Goal: Transaction & Acquisition: Obtain resource

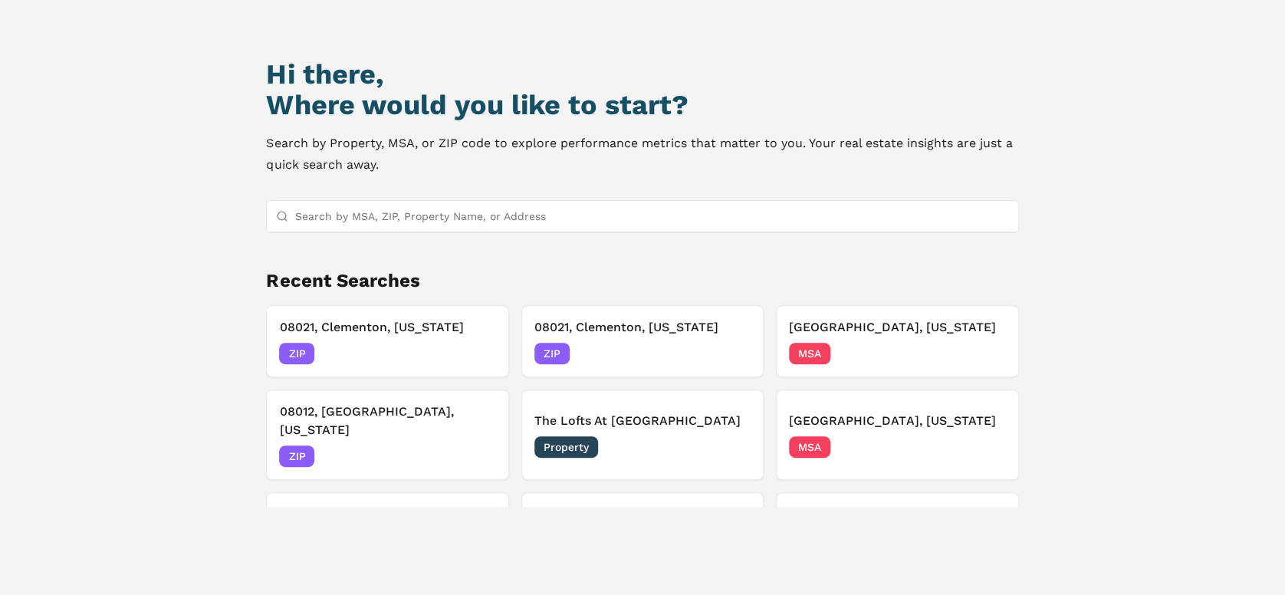
scroll to position [132, 0]
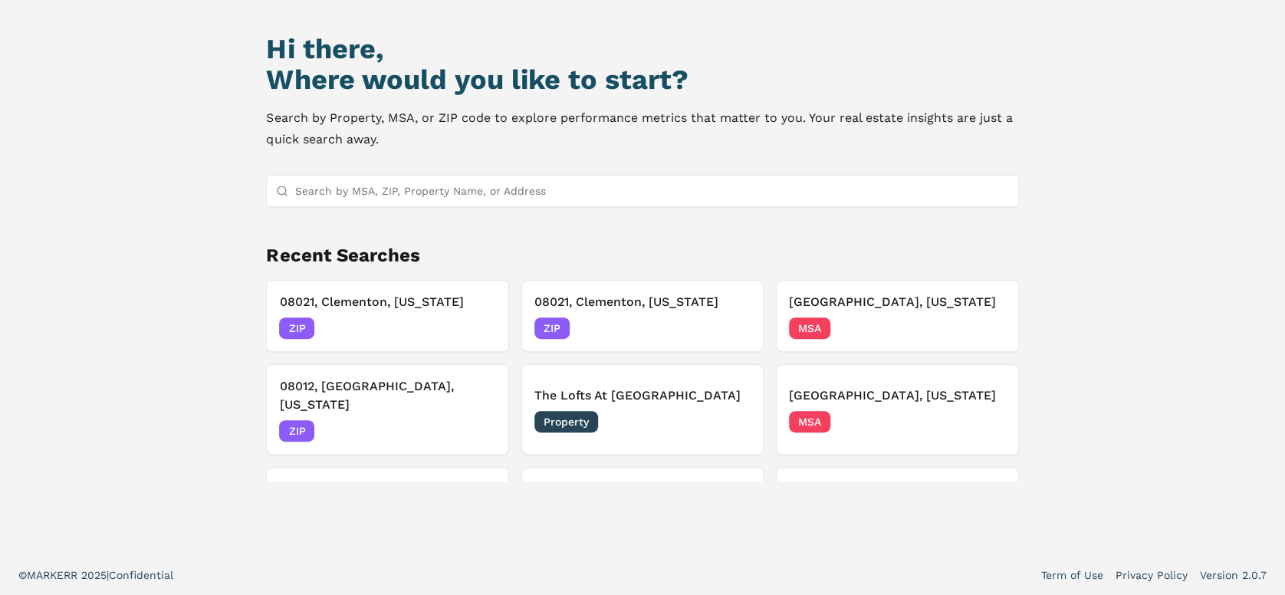
click at [470, 188] on input "Search by MSA, ZIP, Property Name, or Address" at bounding box center [651, 191] width 714 height 31
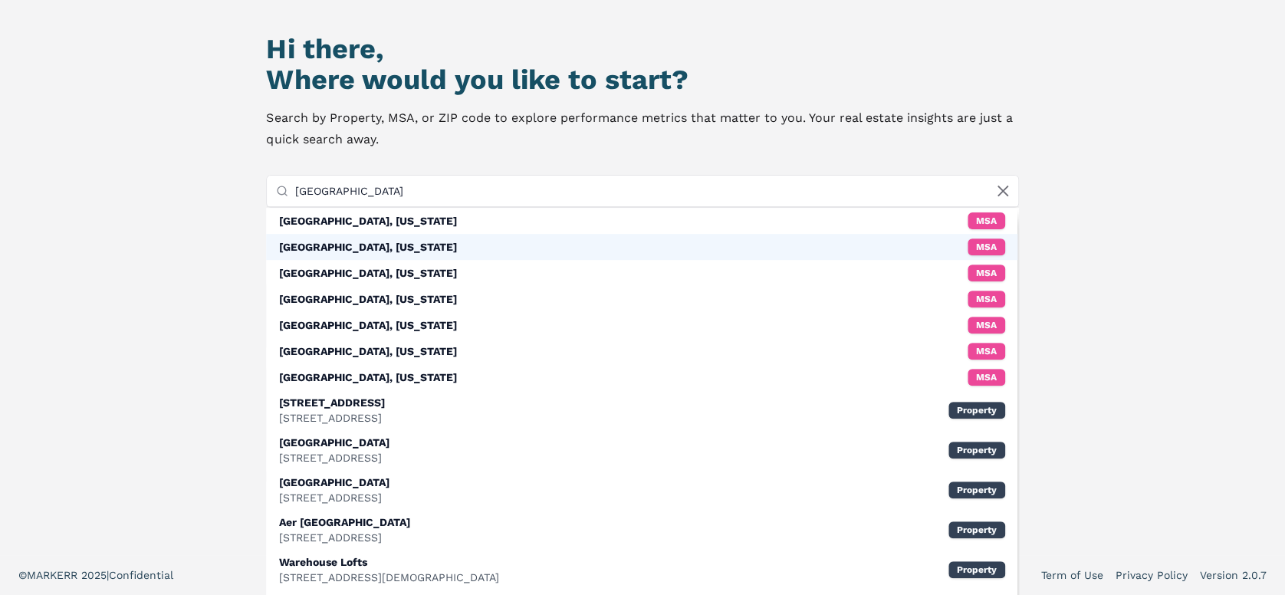
type input "[GEOGRAPHIC_DATA]"
click at [423, 248] on div "[GEOGRAPHIC_DATA], [US_STATE] MSA" at bounding box center [641, 247] width 750 height 26
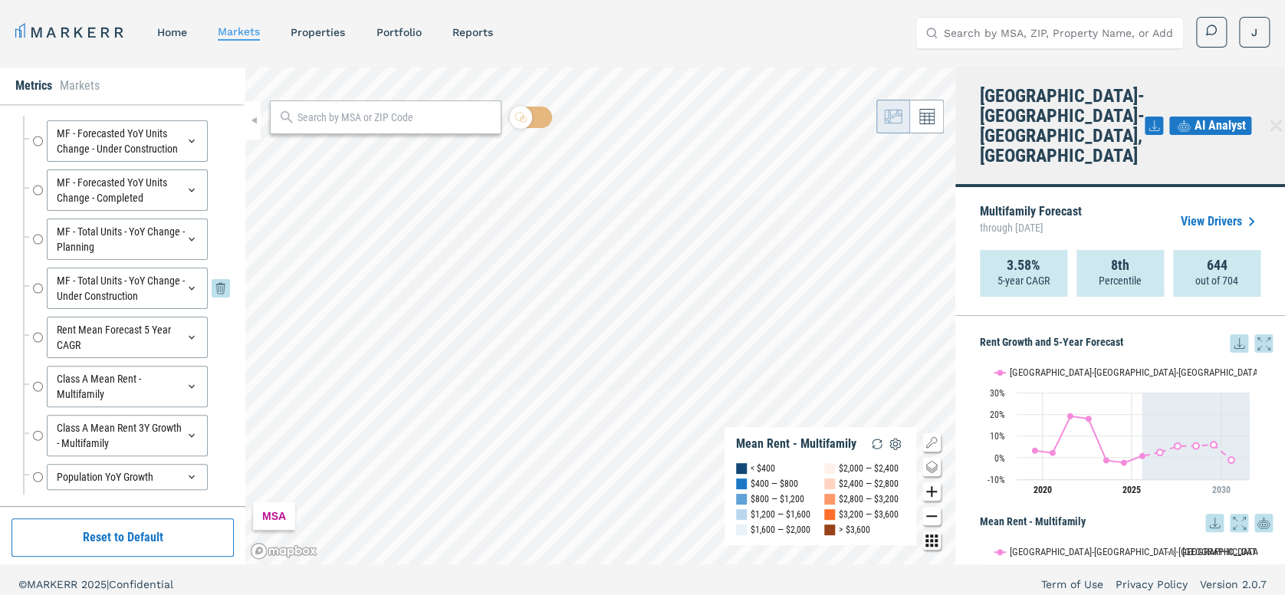
scroll to position [48, 0]
click at [33, 303] on input "MF - Total Units - YoY Change - Planning" at bounding box center [38, 290] width 10 height 41
radio input "false"
radio input "true"
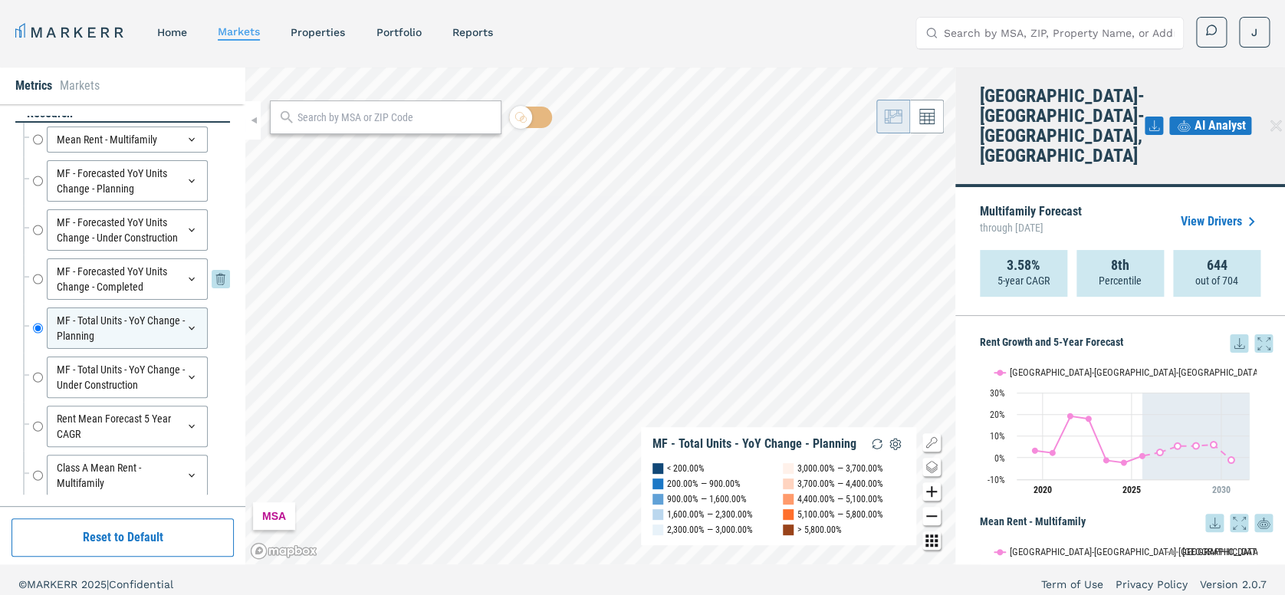
scroll to position [0, 0]
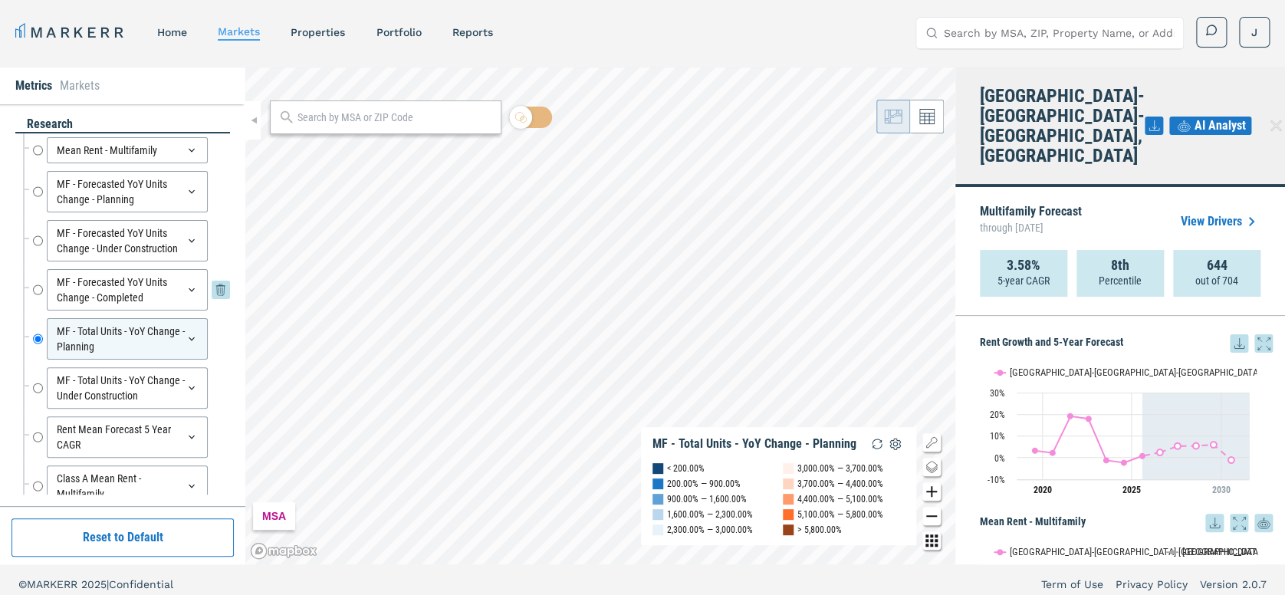
click at [34, 300] on input "MF - Forecasted YoY Units Change - Completed" at bounding box center [38, 289] width 10 height 41
radio input "true"
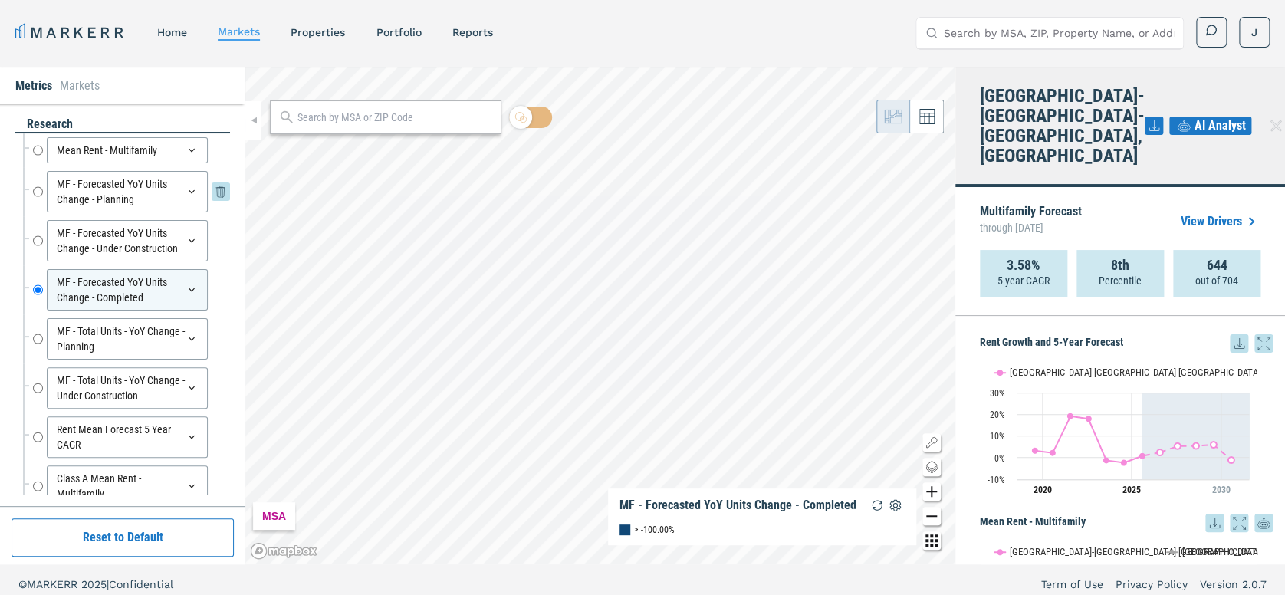
click at [34, 185] on input "MF - Forecasted YoY Units Change - Planning" at bounding box center [38, 191] width 10 height 41
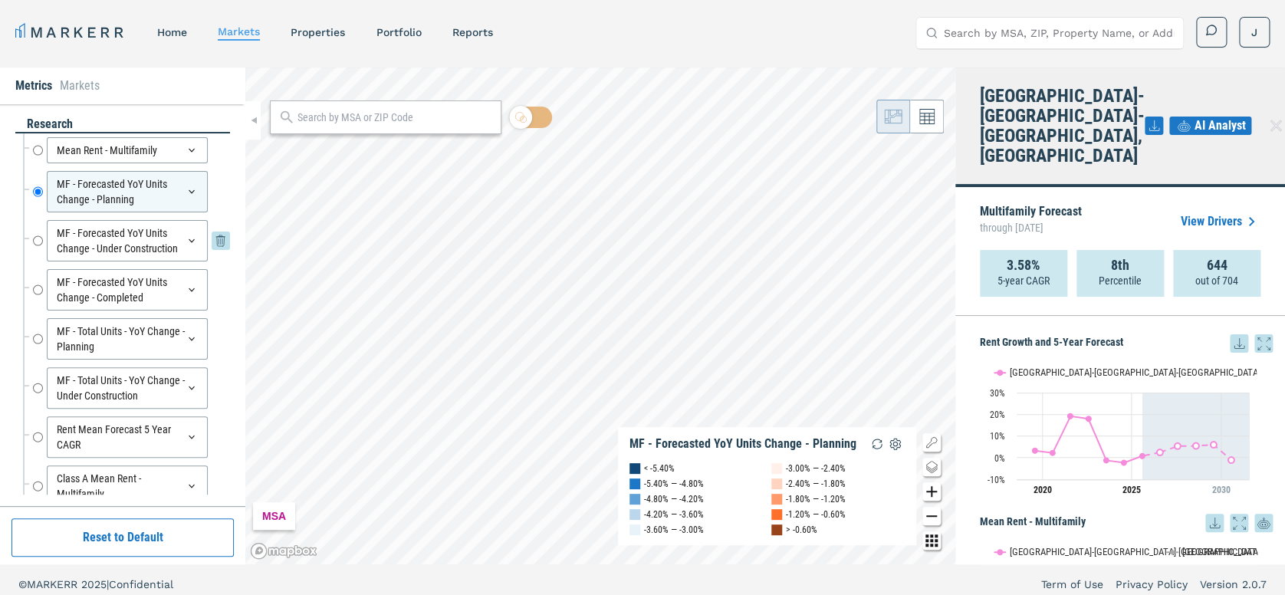
click at [37, 246] on input "MF - Forecasted YoY Units Change - Under Construction" at bounding box center [38, 240] width 10 height 41
radio input "false"
radio input "true"
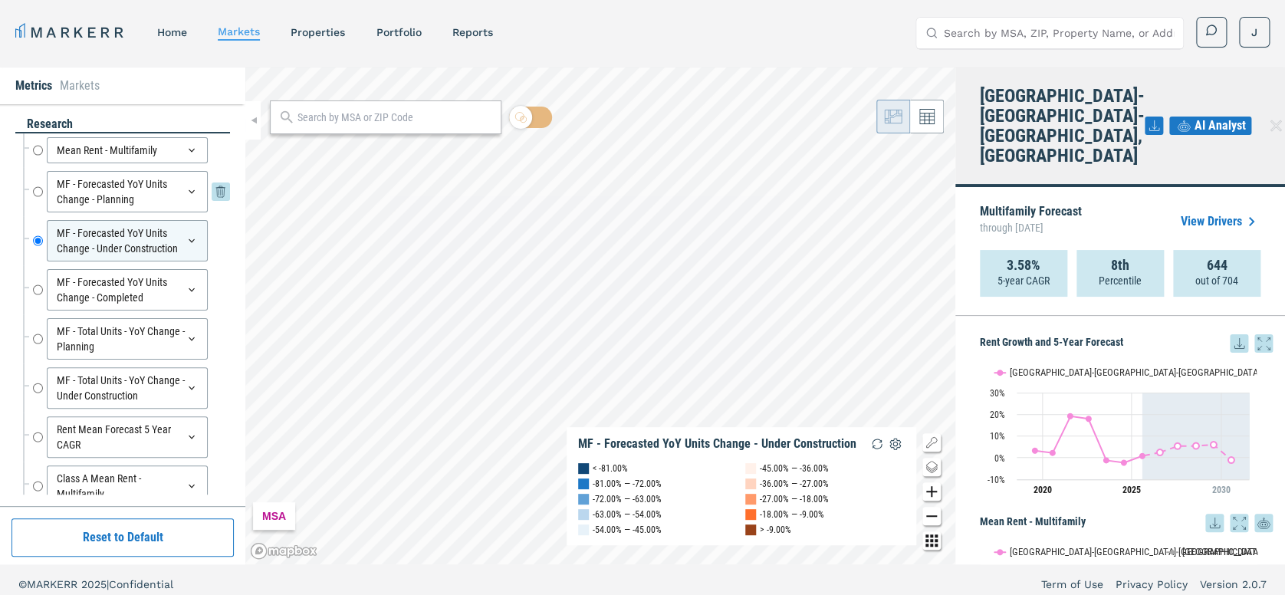
click at [38, 189] on input "MF - Forecasted YoY Units Change - Planning" at bounding box center [38, 191] width 10 height 41
radio input "true"
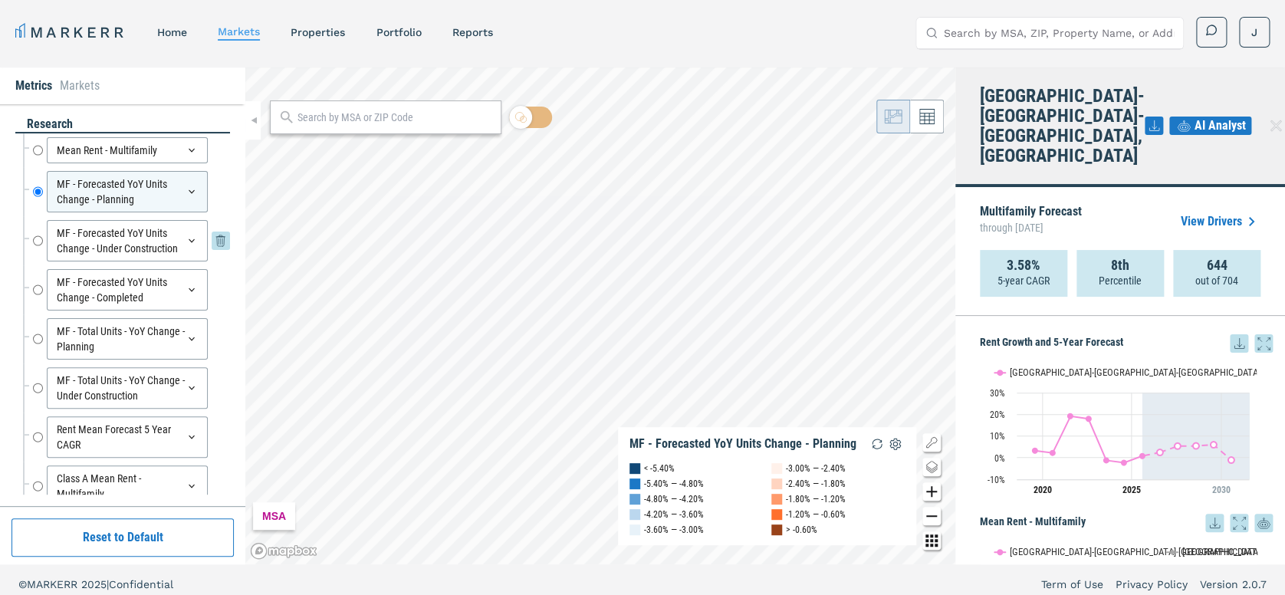
click at [41, 248] on input "MF - Forecasted YoY Units Change - Under Construction" at bounding box center [38, 240] width 10 height 41
radio input "true"
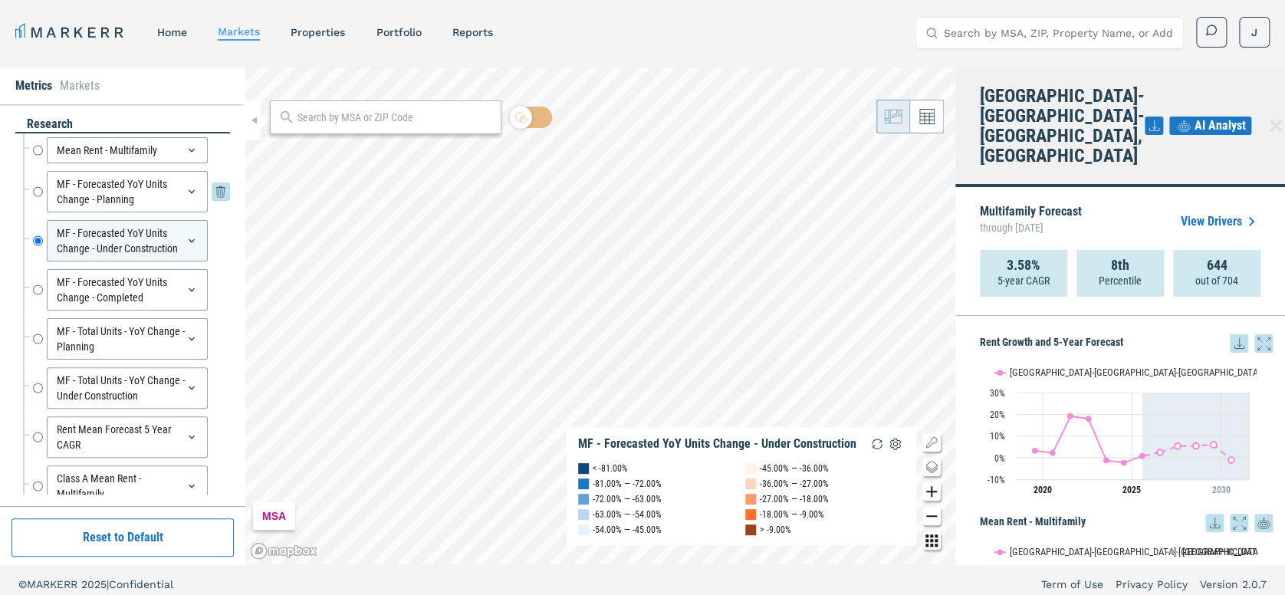
click at [40, 202] on input "MF - Forecasted YoY Units Change - Planning" at bounding box center [38, 191] width 10 height 41
radio input "true"
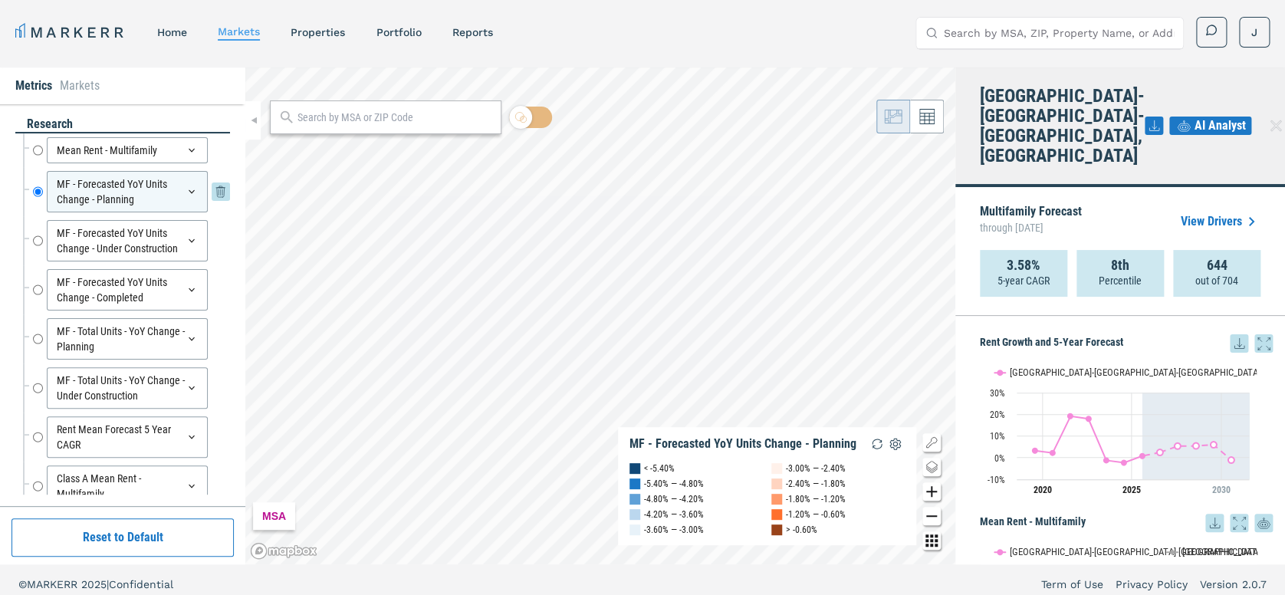
click at [185, 195] on icon at bounding box center [191, 191] width 12 height 12
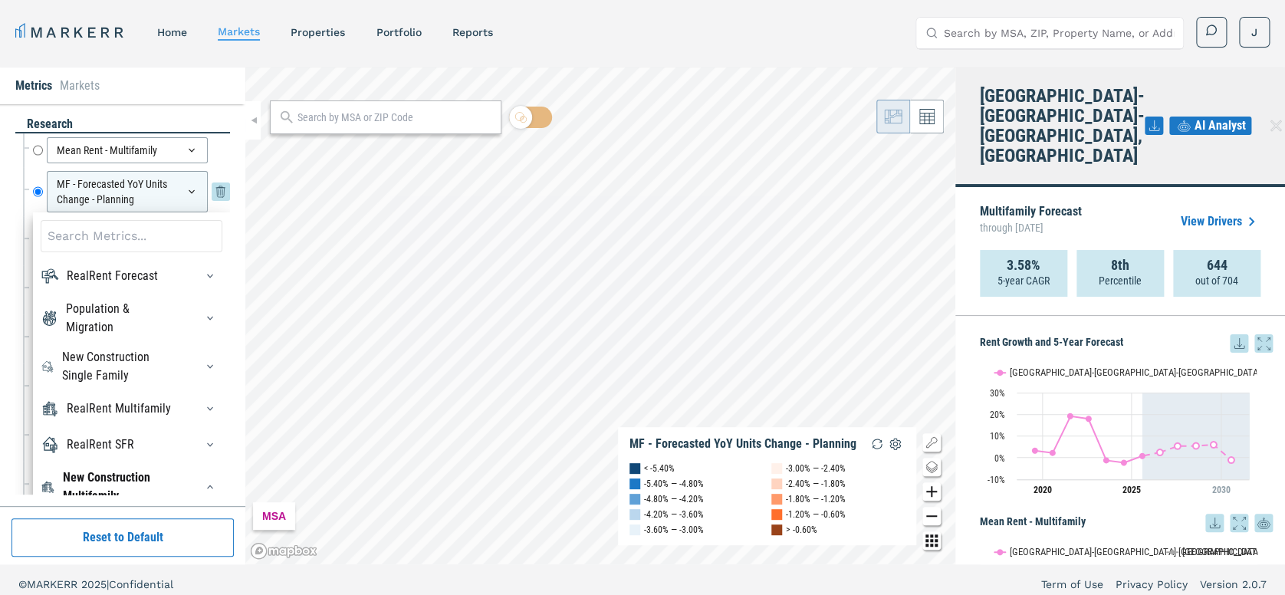
click at [185, 194] on icon at bounding box center [191, 191] width 12 height 12
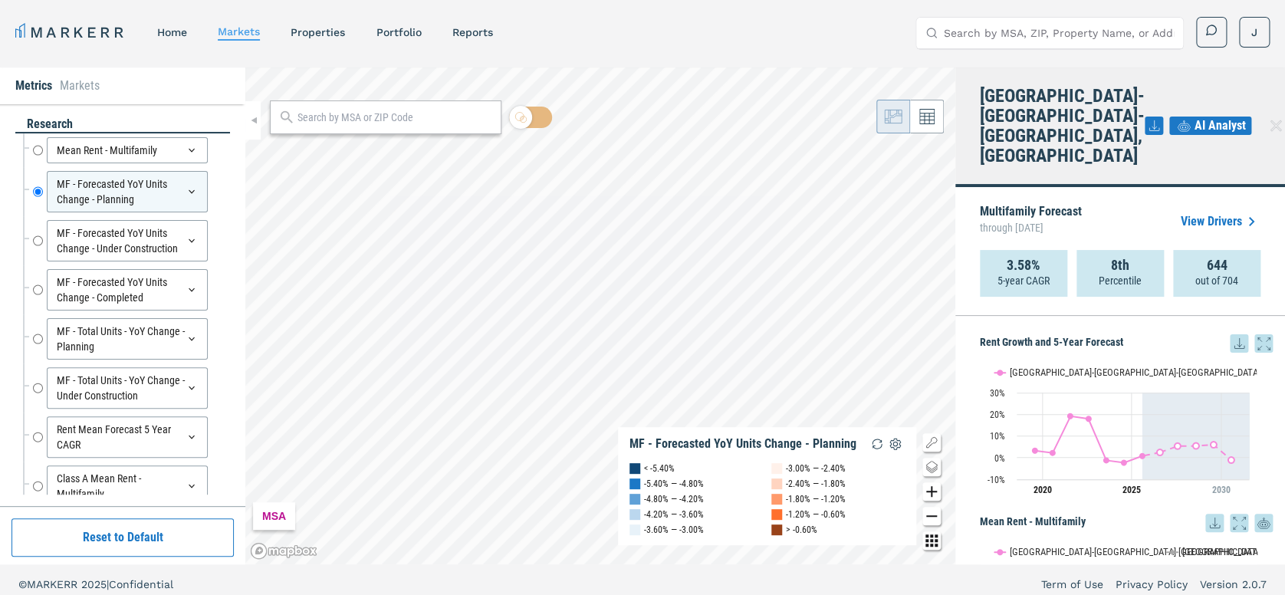
click at [231, 179] on div "research Mean Rent - Multifamily Mean Rent - Multifamily MF - Forecasted YoY Un…" at bounding box center [122, 305] width 245 height 402
drag, startPoint x: 1141, startPoint y: 110, endPoint x: 1131, endPoint y: 112, distance: 9.3
click at [1144, 117] on icon at bounding box center [1153, 126] width 18 height 18
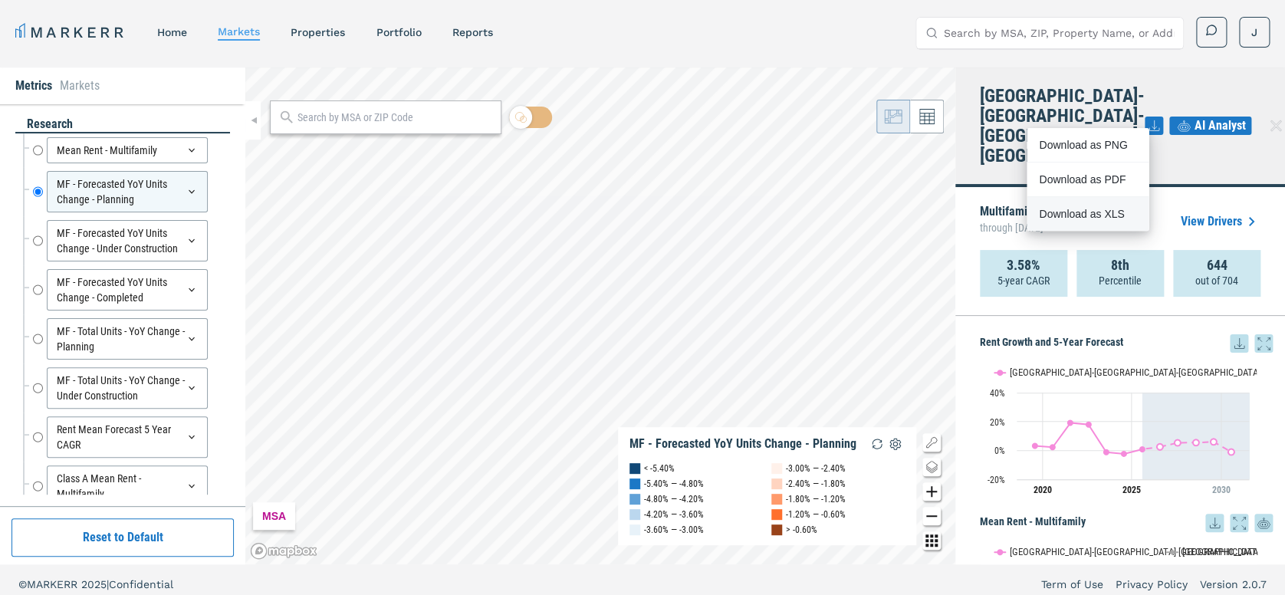
click at [1077, 209] on div "Download as XLS" at bounding box center [1083, 213] width 88 height 15
